Goal: Task Accomplishment & Management: Use online tool/utility

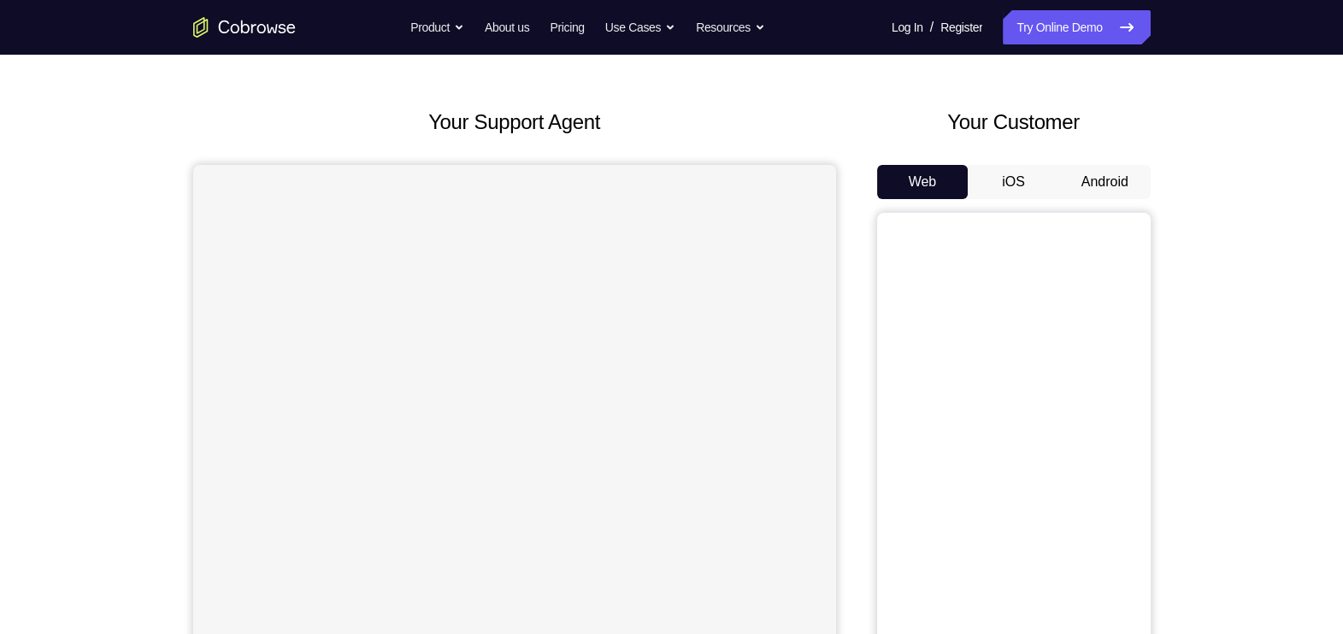
click at [1123, 193] on button "Android" at bounding box center [1104, 182] width 91 height 34
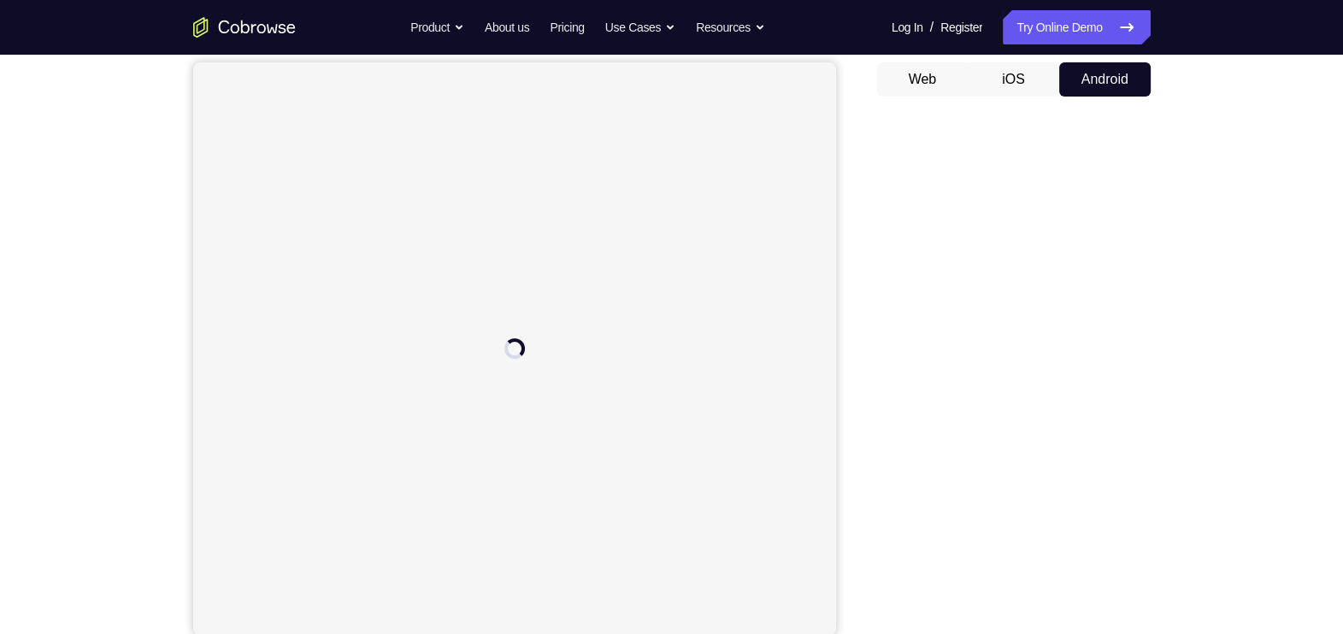
scroll to position [168, 0]
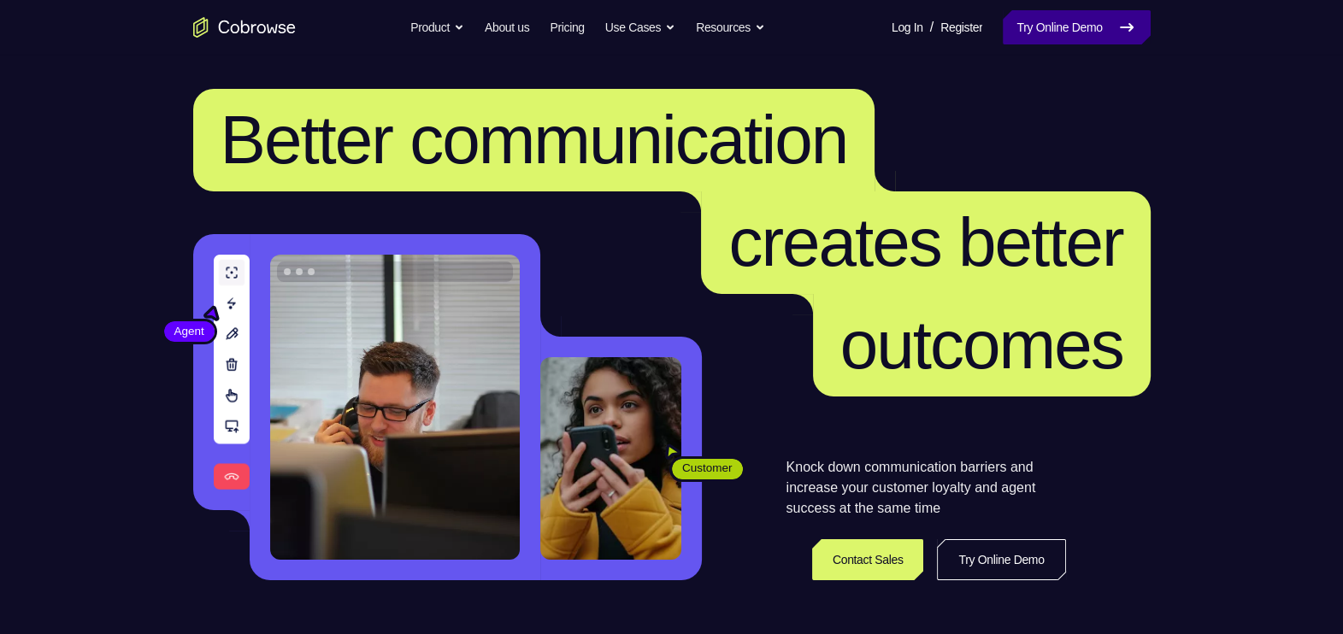
click at [1094, 30] on link "Try Online Demo" at bounding box center [1075, 27] width 147 height 34
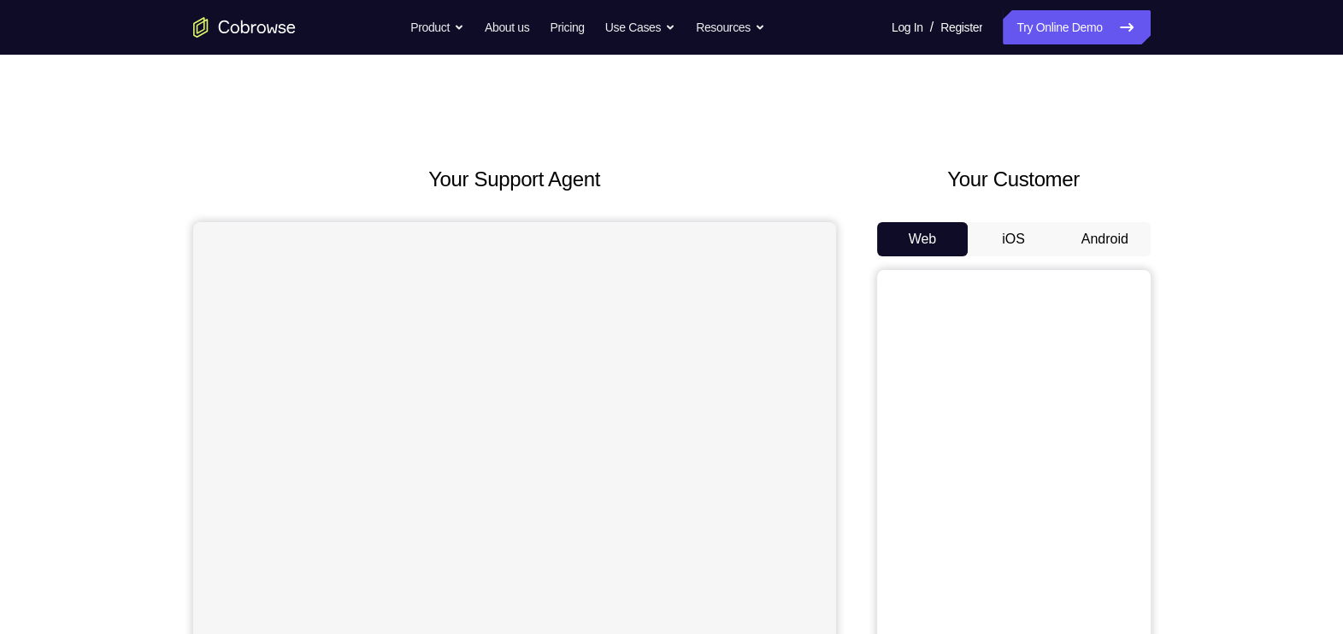
click at [1108, 240] on button "Android" at bounding box center [1104, 239] width 91 height 34
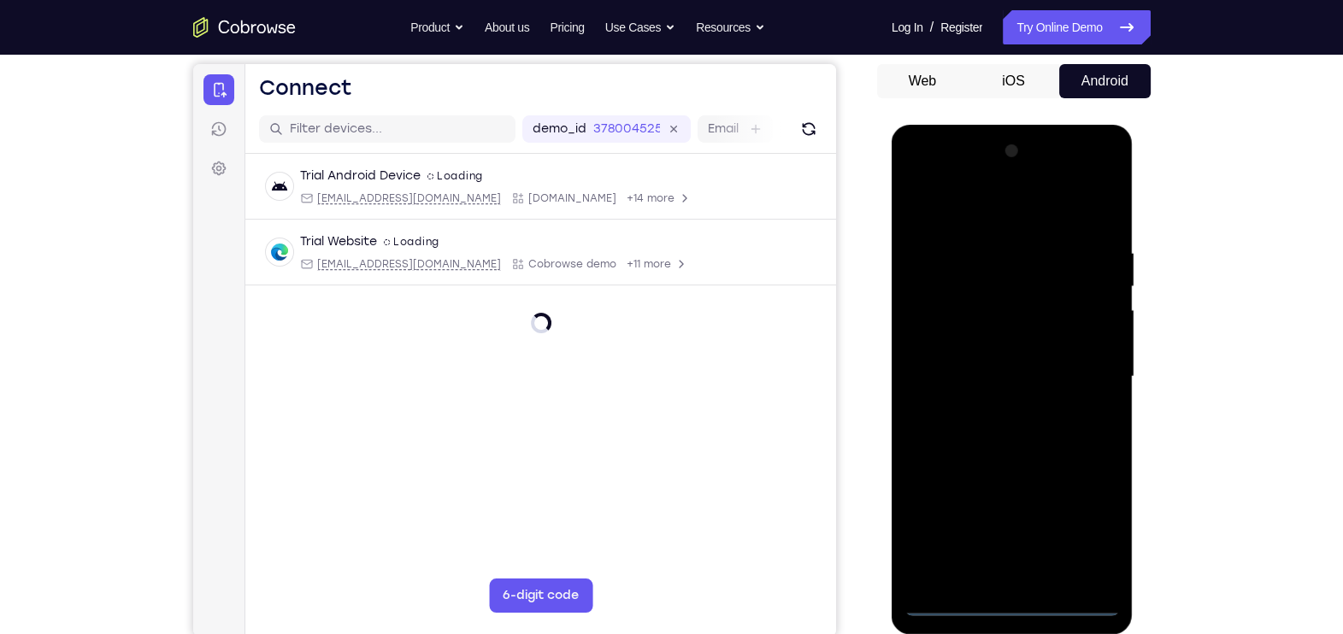
click at [1010, 599] on div at bounding box center [1011, 377] width 215 height 479
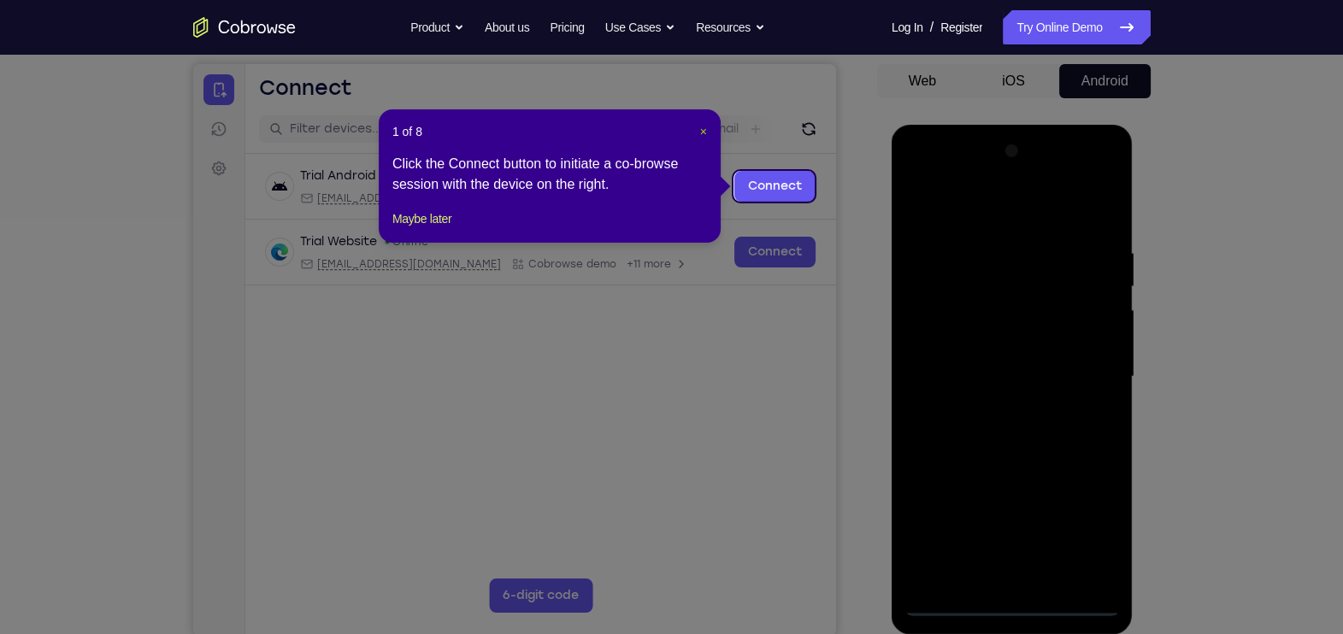
click at [700, 125] on span "×" at bounding box center [703, 132] width 7 height 14
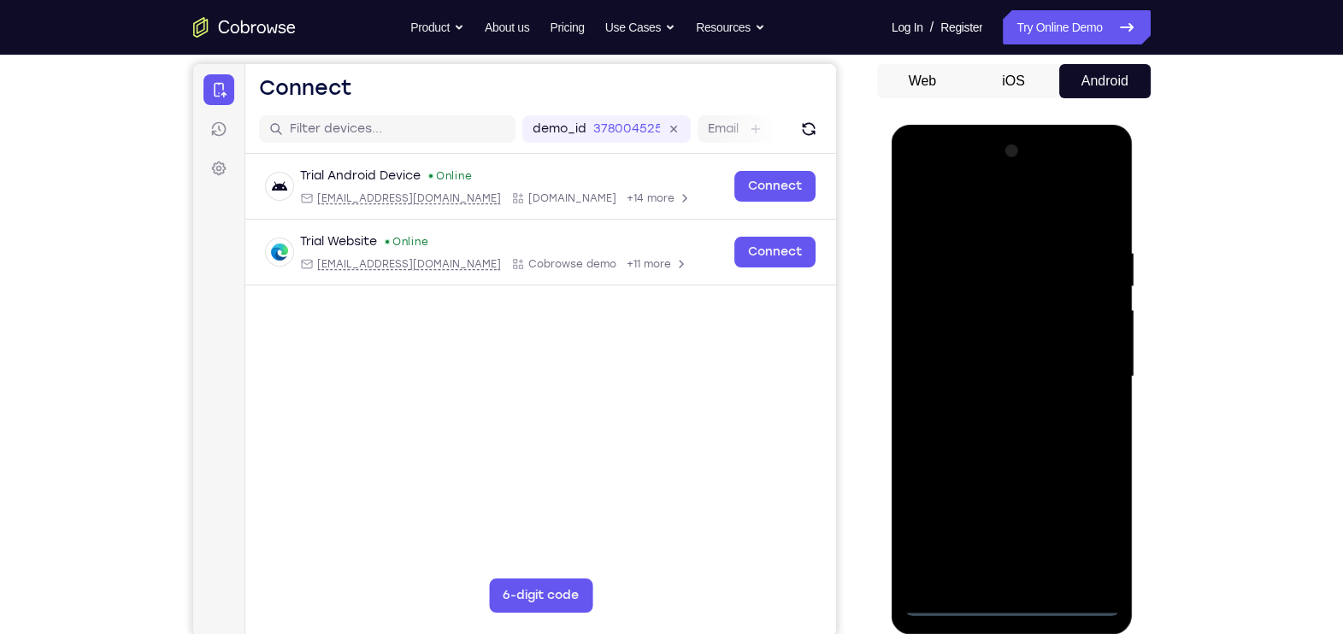
click at [1090, 528] on div at bounding box center [1011, 377] width 215 height 479
click at [979, 213] on div at bounding box center [1011, 377] width 215 height 479
click at [1080, 365] on div at bounding box center [1011, 377] width 215 height 479
drag, startPoint x: 1020, startPoint y: 297, endPoint x: 996, endPoint y: 403, distance: 109.5
click at [996, 403] on div at bounding box center [1011, 377] width 215 height 479
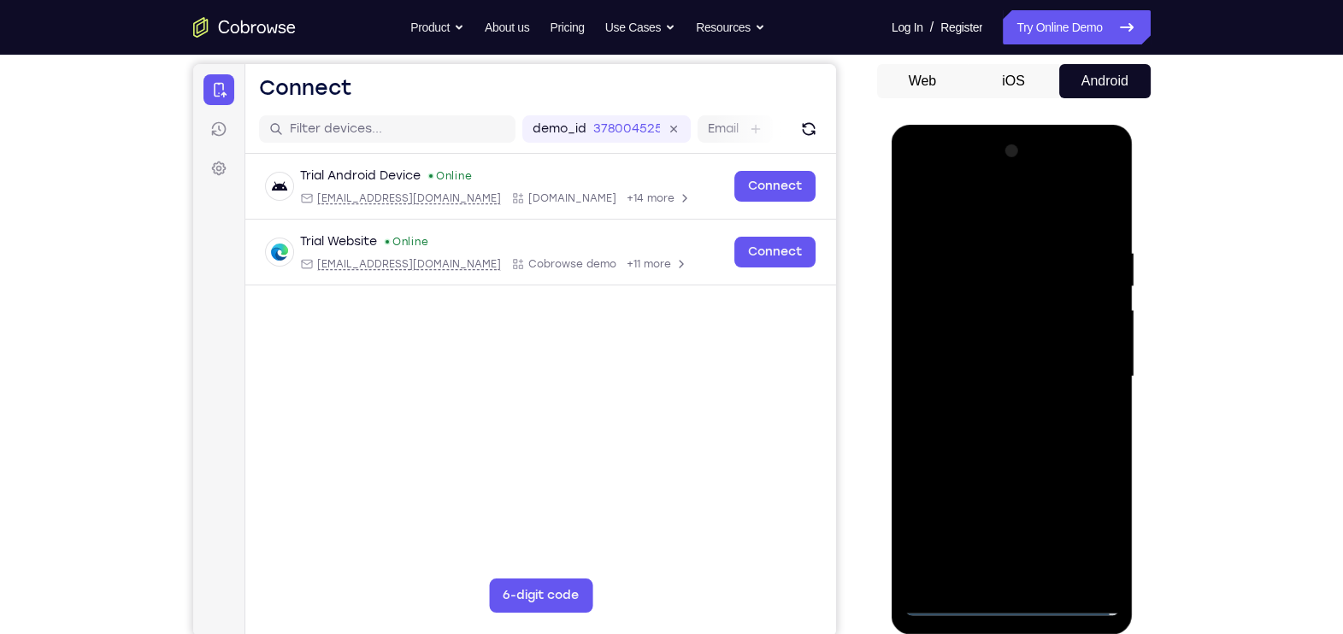
click at [996, 403] on div at bounding box center [1011, 377] width 215 height 479
click at [996, 410] on div at bounding box center [1011, 377] width 215 height 479
click at [974, 359] on div at bounding box center [1011, 377] width 215 height 479
click at [969, 370] on div at bounding box center [1011, 377] width 215 height 479
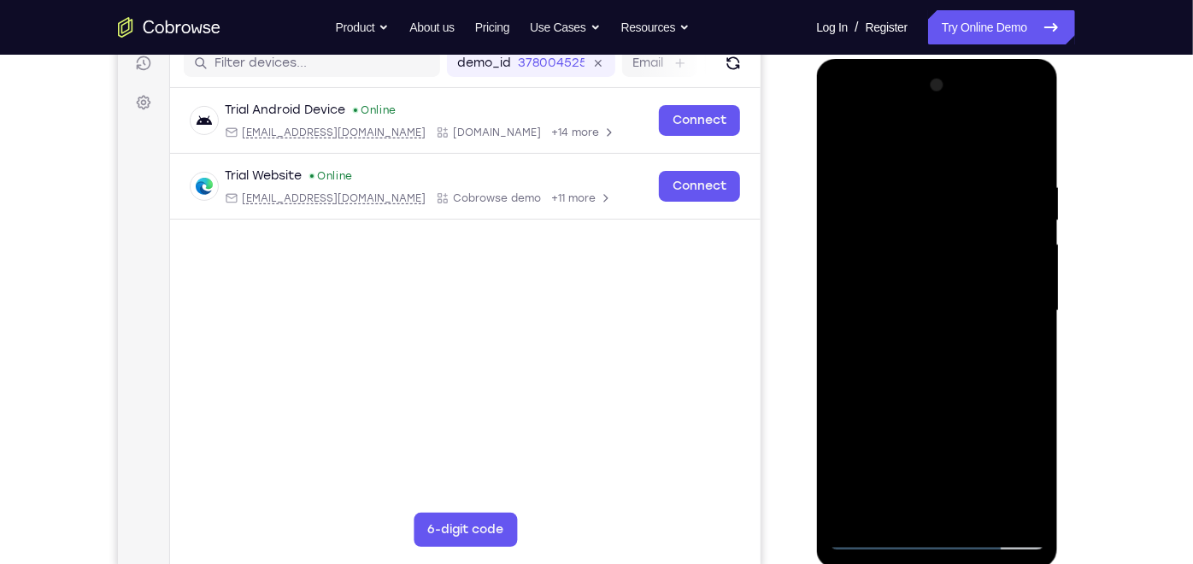
scroll to position [224, 0]
click at [1016, 332] on div at bounding box center [936, 310] width 215 height 479
click at [895, 312] on div at bounding box center [936, 310] width 215 height 479
click at [1026, 168] on div at bounding box center [936, 310] width 215 height 479
drag, startPoint x: 961, startPoint y: 393, endPoint x: 972, endPoint y: 332, distance: 61.5
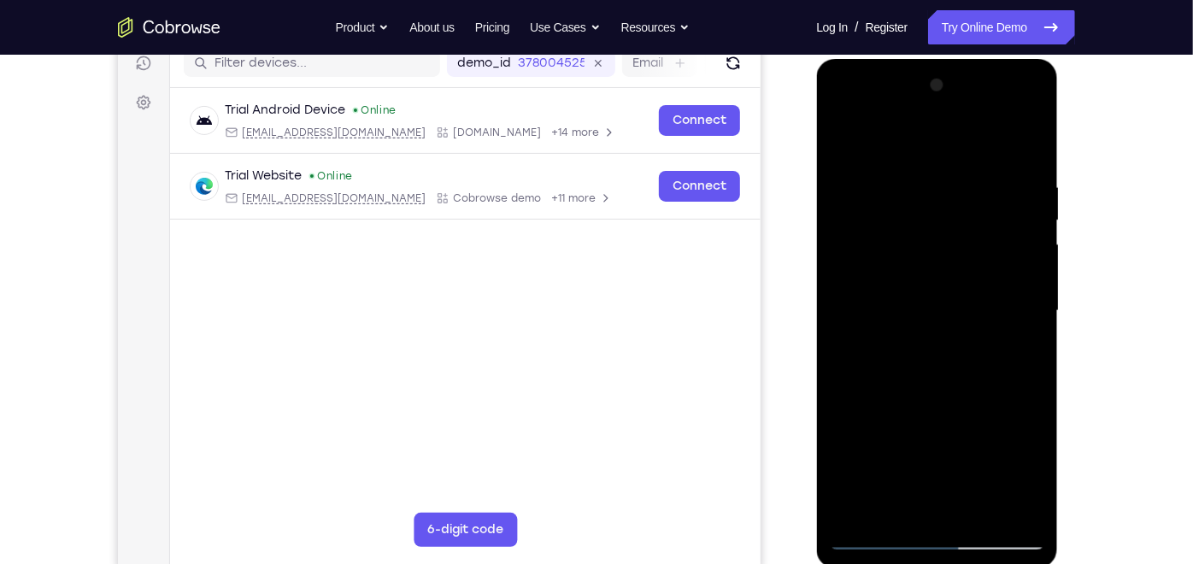
click at [972, 332] on div at bounding box center [936, 310] width 215 height 479
drag, startPoint x: 967, startPoint y: 377, endPoint x: 964, endPoint y: 349, distance: 28.4
click at [964, 349] on div at bounding box center [936, 310] width 215 height 479
click at [1035, 305] on div at bounding box center [936, 310] width 215 height 479
click at [976, 504] on div at bounding box center [936, 310] width 215 height 479
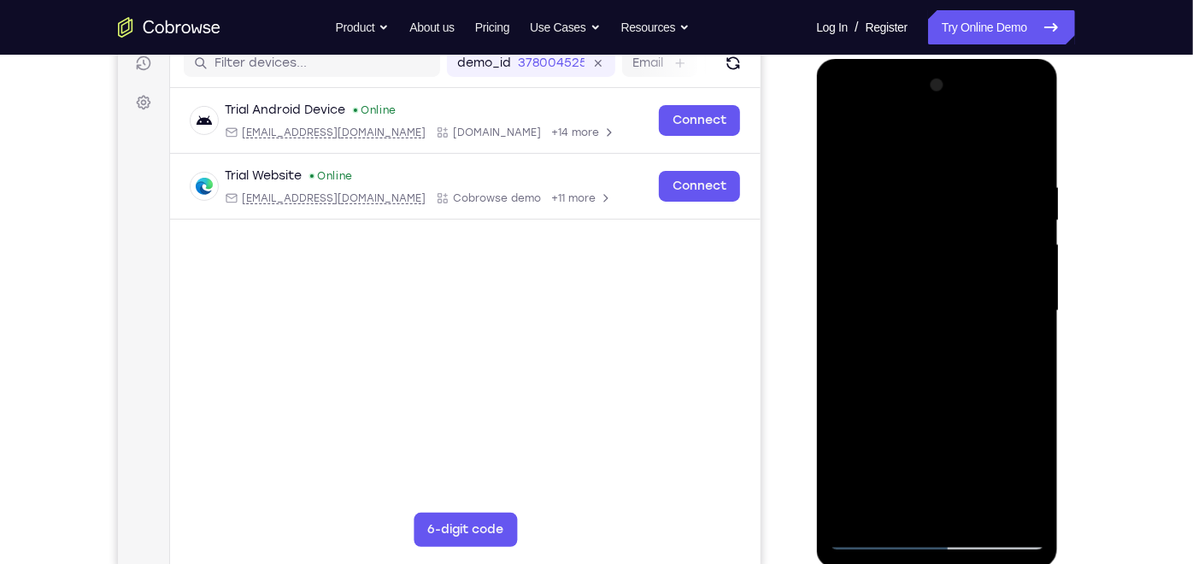
click at [936, 397] on div at bounding box center [936, 310] width 215 height 479
click at [990, 283] on div at bounding box center [936, 310] width 215 height 479
click at [847, 139] on div at bounding box center [936, 310] width 215 height 479
drag, startPoint x: 905, startPoint y: 350, endPoint x: 913, endPoint y: 279, distance: 72.2
click at [913, 279] on div at bounding box center [936, 310] width 215 height 479
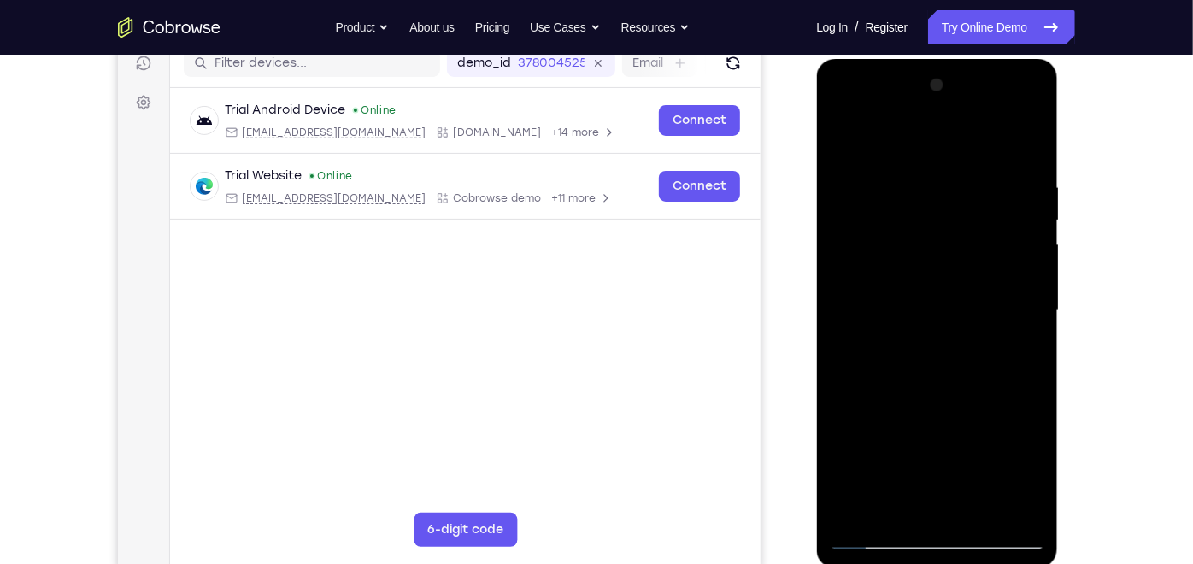
click at [848, 134] on div at bounding box center [936, 310] width 215 height 479
drag, startPoint x: 930, startPoint y: 332, endPoint x: 949, endPoint y: 124, distance: 208.5
click at [949, 124] on div at bounding box center [936, 310] width 215 height 479
drag, startPoint x: 952, startPoint y: 229, endPoint x: 923, endPoint y: 436, distance: 208.8
click at [923, 436] on div at bounding box center [936, 310] width 215 height 479
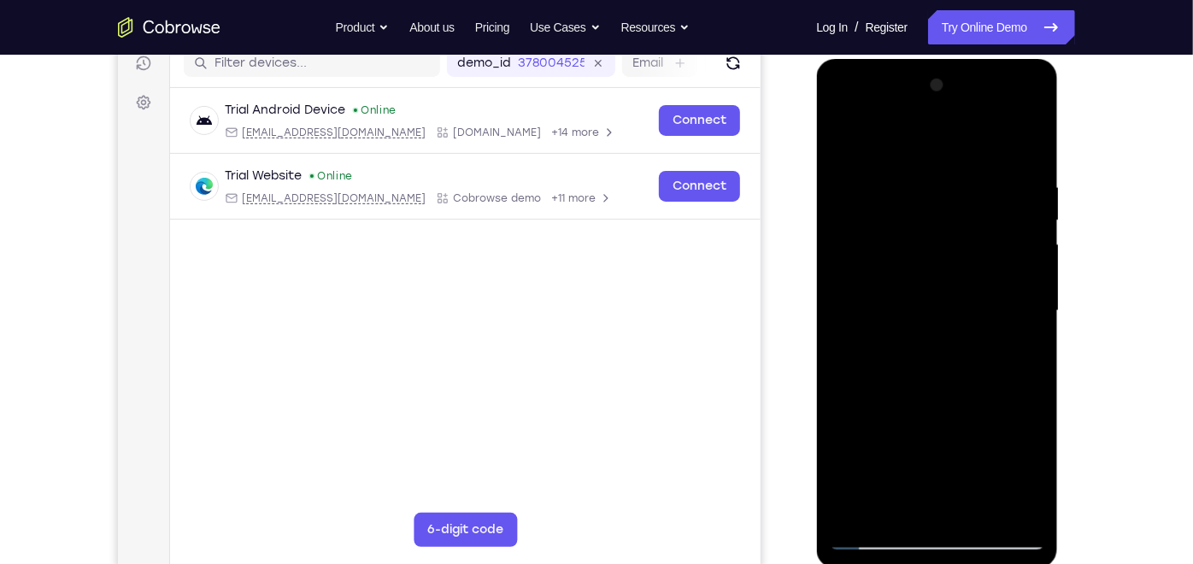
drag, startPoint x: 922, startPoint y: 196, endPoint x: 915, endPoint y: 309, distance: 113.9
click at [915, 309] on div at bounding box center [936, 310] width 215 height 479
click at [903, 182] on div at bounding box center [936, 310] width 215 height 479
click at [1023, 141] on div at bounding box center [936, 310] width 215 height 479
drag, startPoint x: 1008, startPoint y: 183, endPoint x: 923, endPoint y: 169, distance: 86.5
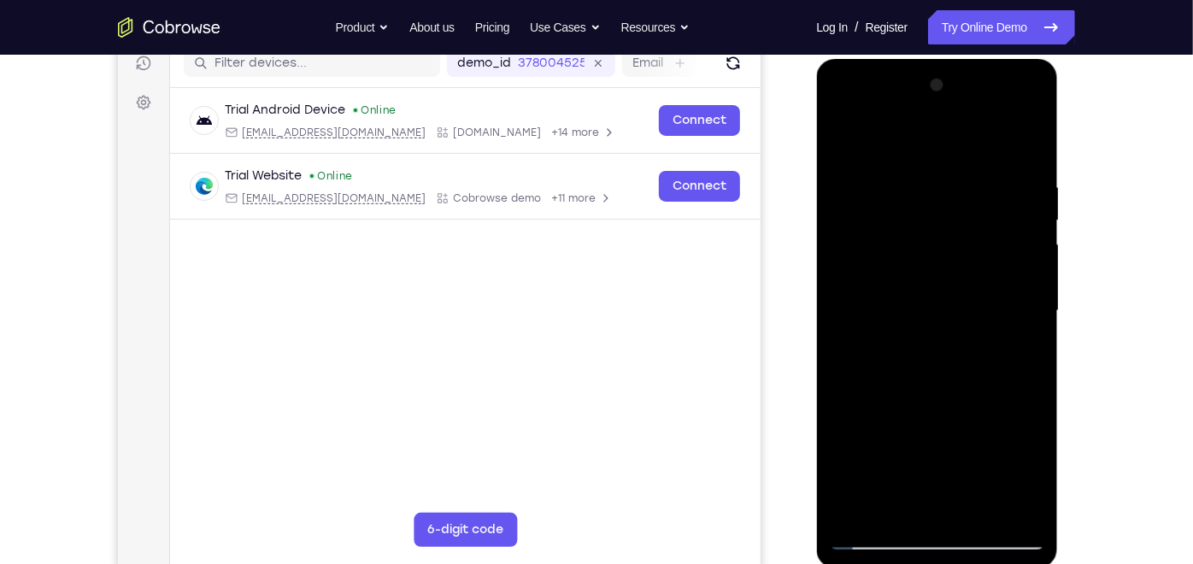
click at [923, 169] on div at bounding box center [936, 310] width 215 height 479
click at [883, 168] on div at bounding box center [936, 310] width 215 height 479
